Goal: Ask a question: Seek information or help from site administrators or community

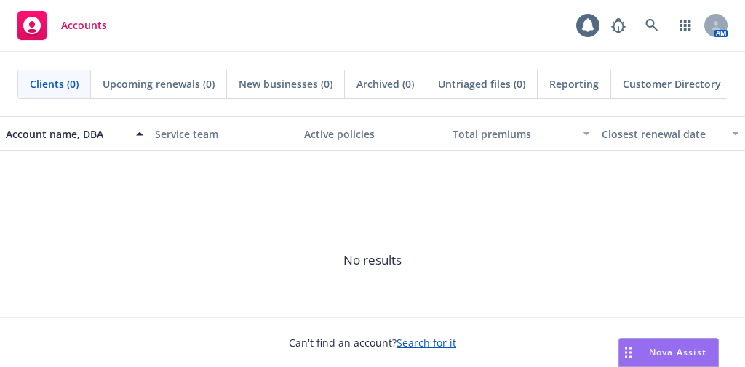
click at [648, 345] on div "Nova Assist" at bounding box center [668, 353] width 99 height 28
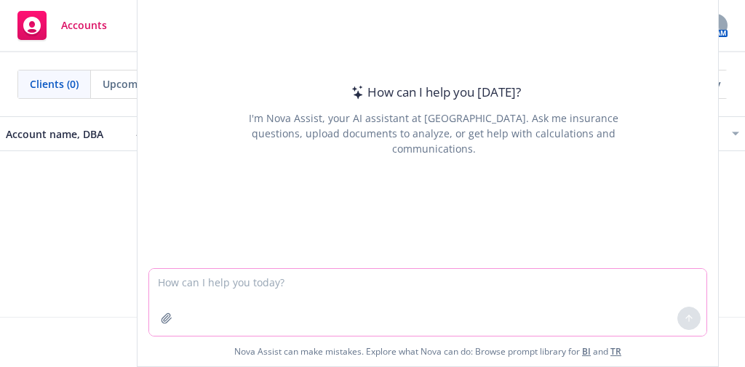
paste textarea "In which phase of the Employee Benefits Client Lifecycle do we source alternati…"
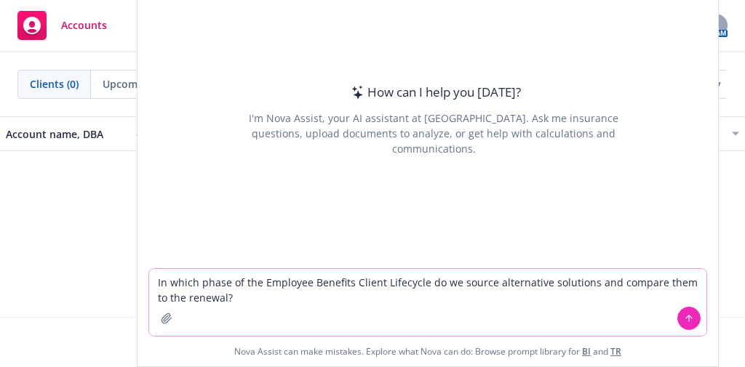
click at [693, 319] on icon at bounding box center [689, 318] width 10 height 10
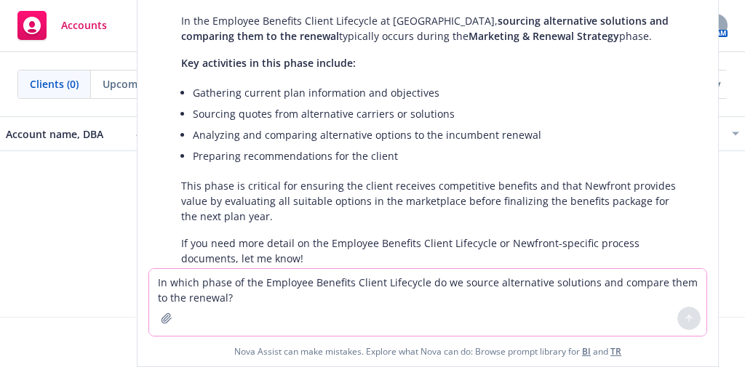
paste textarea "When a company decides to replace one insurance carrier with another, what must…"
type textarea "When a company decides to replace one insurance carrier with another, what must…"
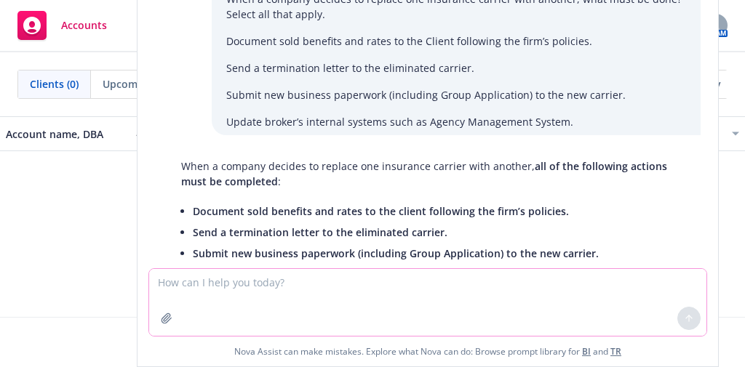
scroll to position [305, 0]
